Goal: Information Seeking & Learning: Learn about a topic

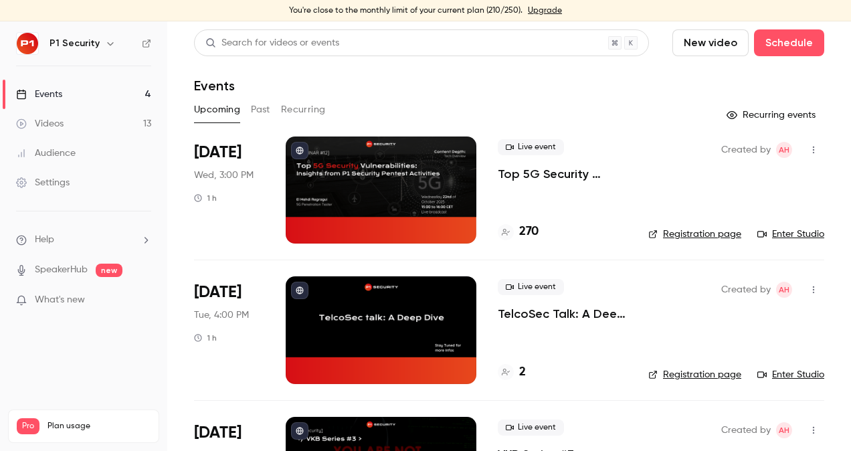
click at [146, 73] on nav "P1 Security Events 4 Videos 13 Audience Settings Help SpeakerHub new What's new…" at bounding box center [83, 235] width 167 height 429
click at [322, 37] on div "Search for videos or events" at bounding box center [272, 43] width 134 height 14
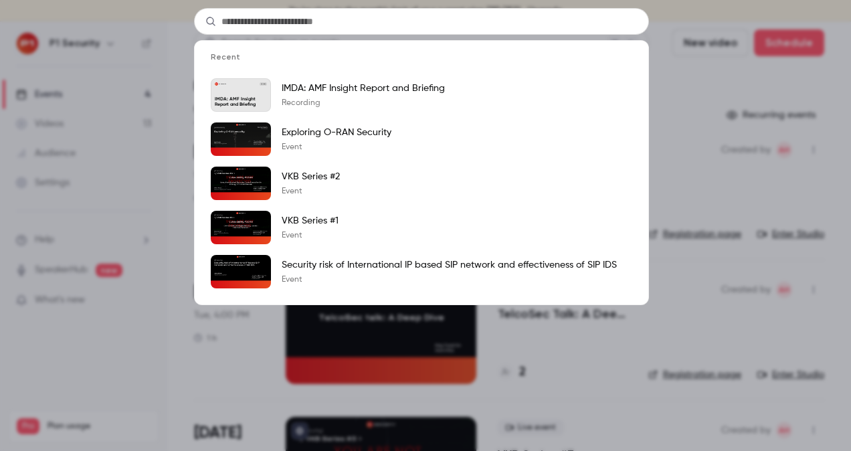
click at [128, 60] on div "Recent P1 Security Oct 10 IMDA: AMF Insight Report and Briefing IMDA: AMF Insig…" at bounding box center [425, 225] width 851 height 451
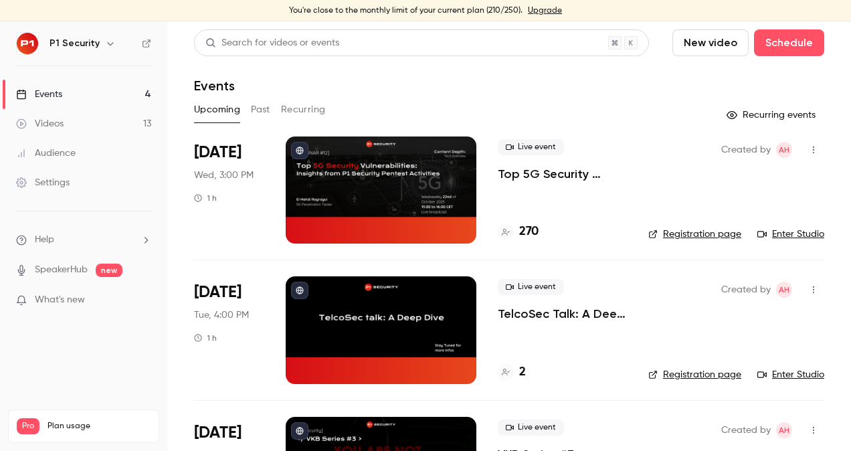
click at [135, 92] on link "Events 4" at bounding box center [83, 94] width 167 height 29
click at [32, 0] on div "You're close to the monthly limit of your current plan (210/250). Upgrade" at bounding box center [425, 10] width 851 height 21
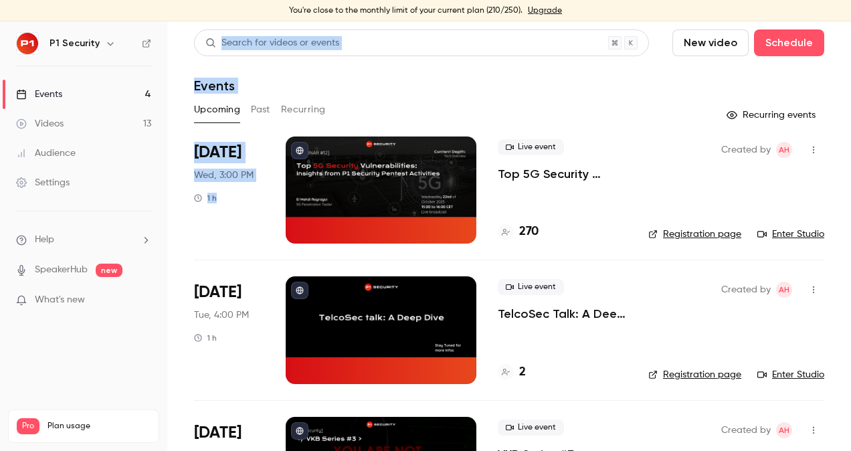
scroll to position [236, 0]
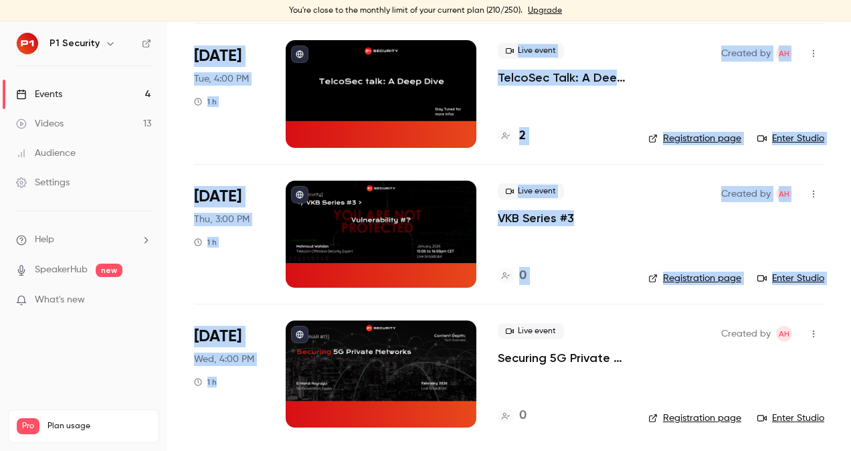
drag, startPoint x: 361, startPoint y: 231, endPoint x: 461, endPoint y: 485, distance: 272.6
click at [461, 450] on html "You're close to the monthly limit of your current plan (210/250). Upgrade P1 Se…" at bounding box center [425, 225] width 851 height 451
click at [238, 150] on li "Nov 11 Tue, 4:00 PM 1 h Live event TelcoSec Talk: A Deep Dive 2 Created by AH R…" at bounding box center [509, 93] width 630 height 140
